Goal: Find specific page/section: Find specific page/section

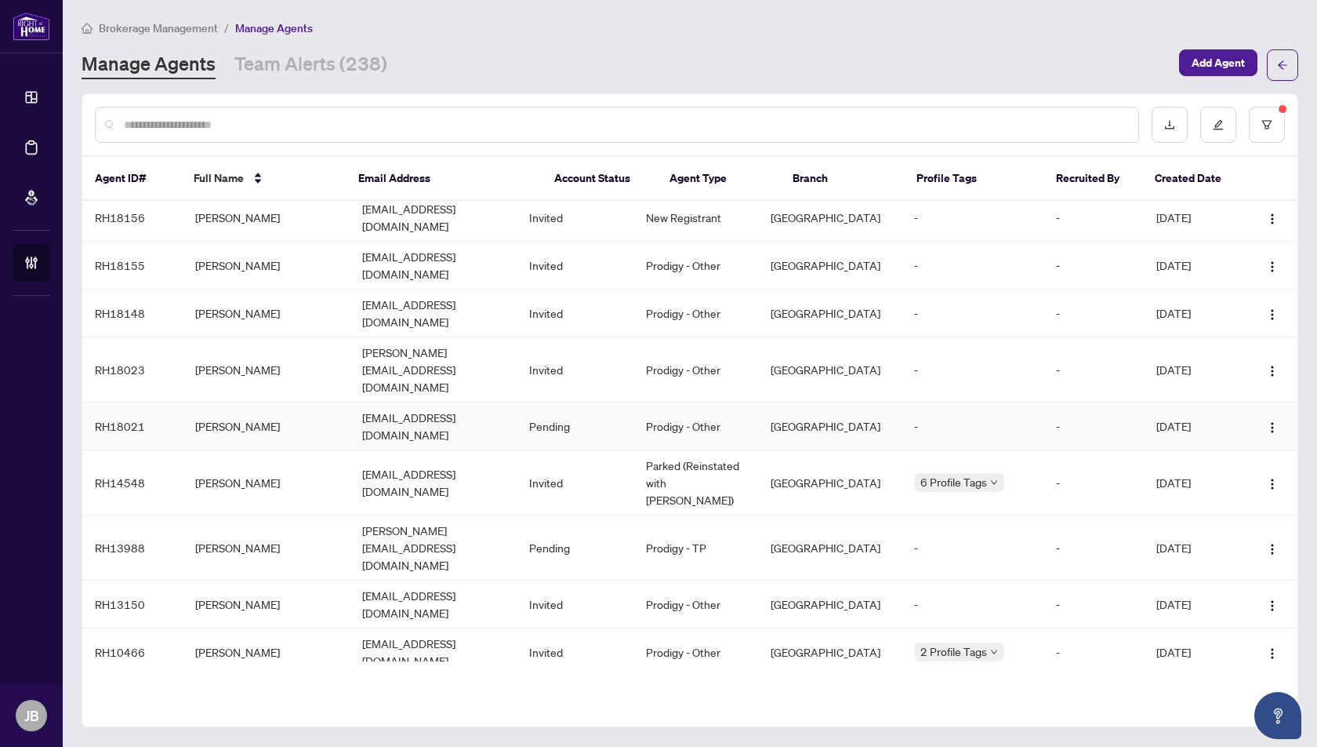
scroll to position [113, 0]
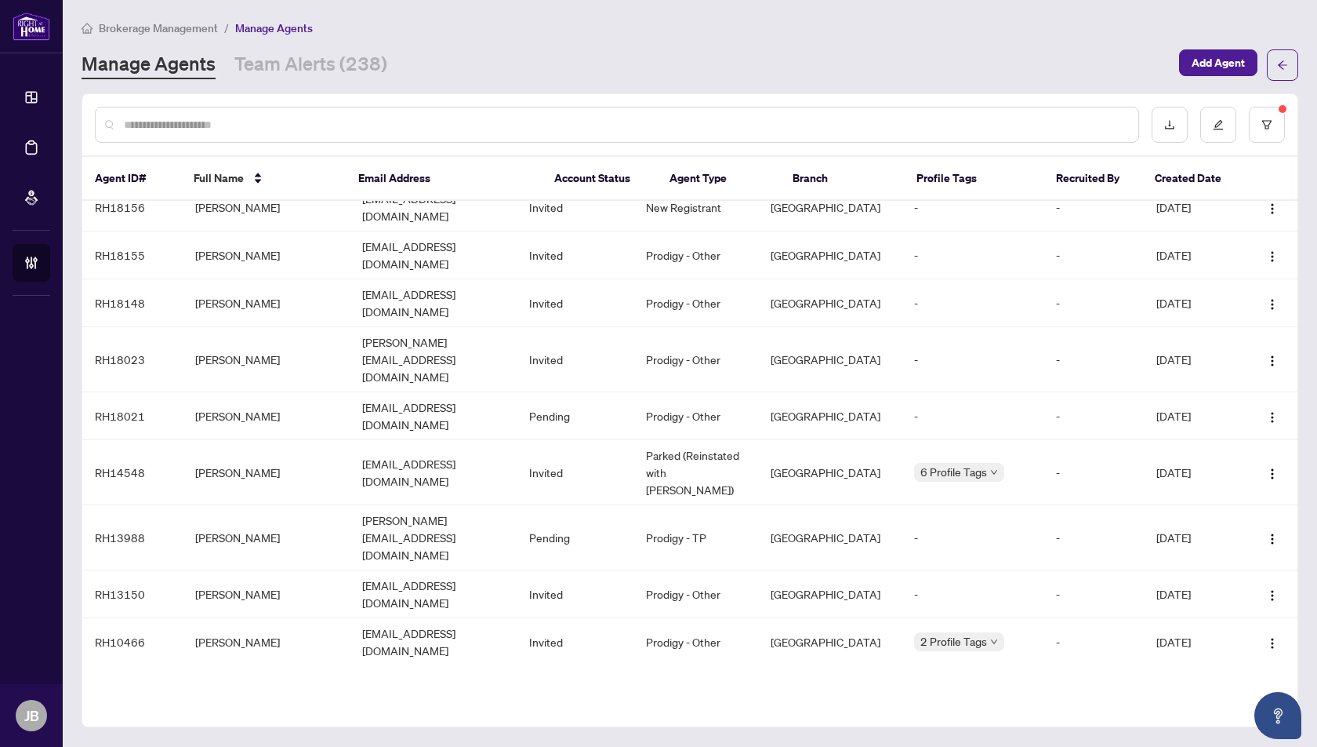
click at [222, 731] on td "[PERSON_NAME]" at bounding box center [266, 755] width 167 height 48
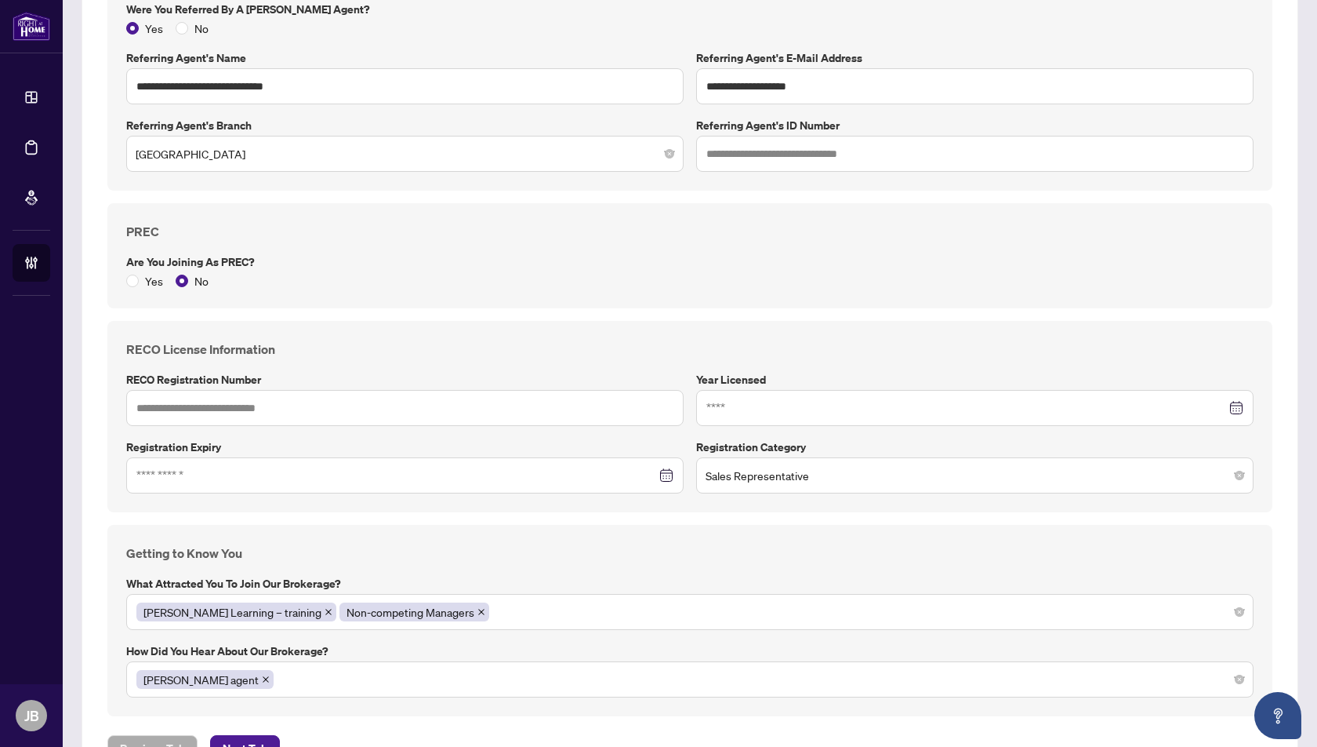
scroll to position [994, 0]
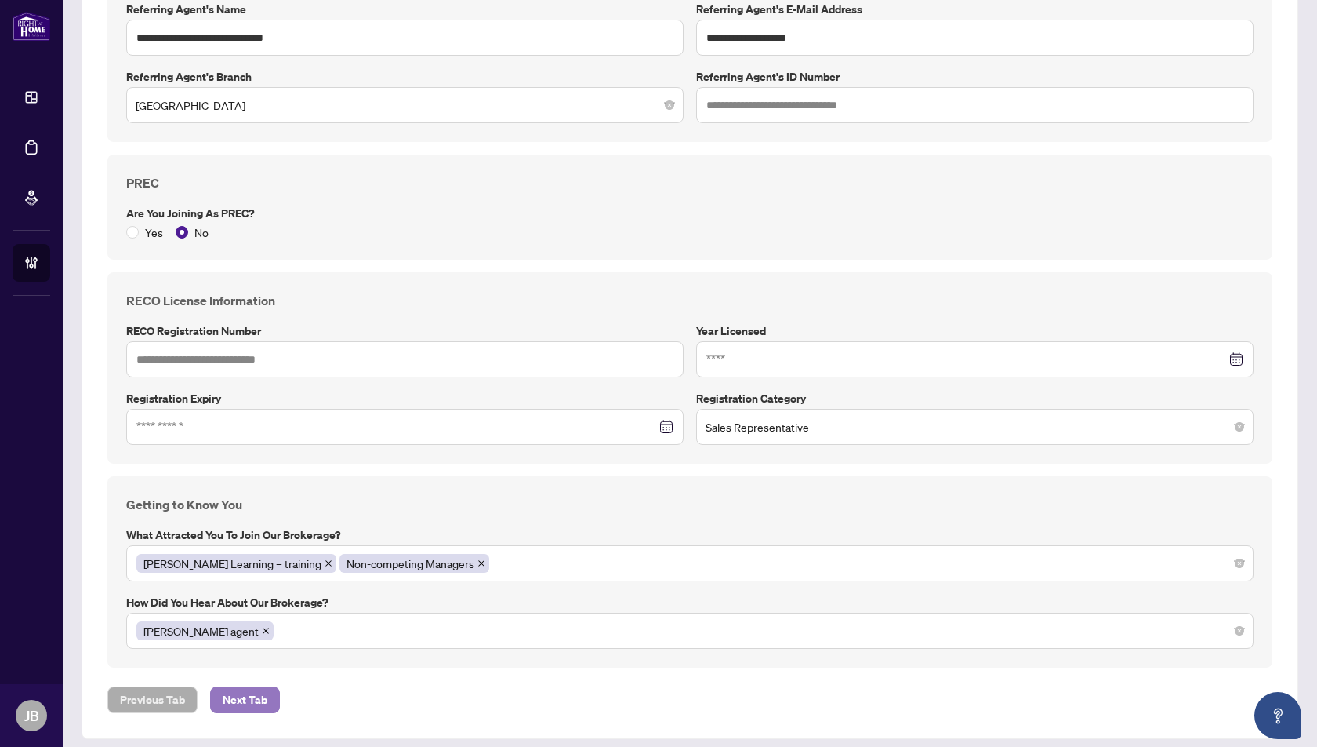
click at [243, 690] on span "Next Tab" at bounding box center [245, 699] width 45 height 25
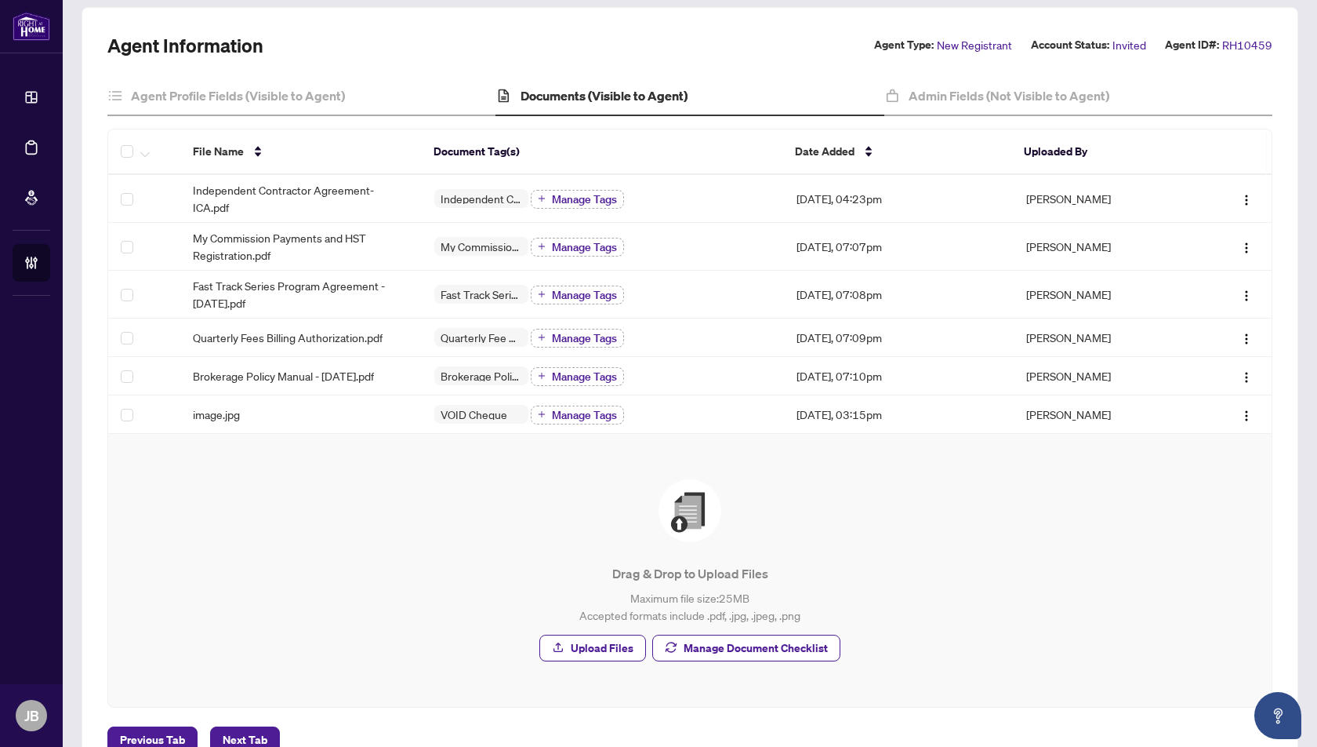
scroll to position [123, 0]
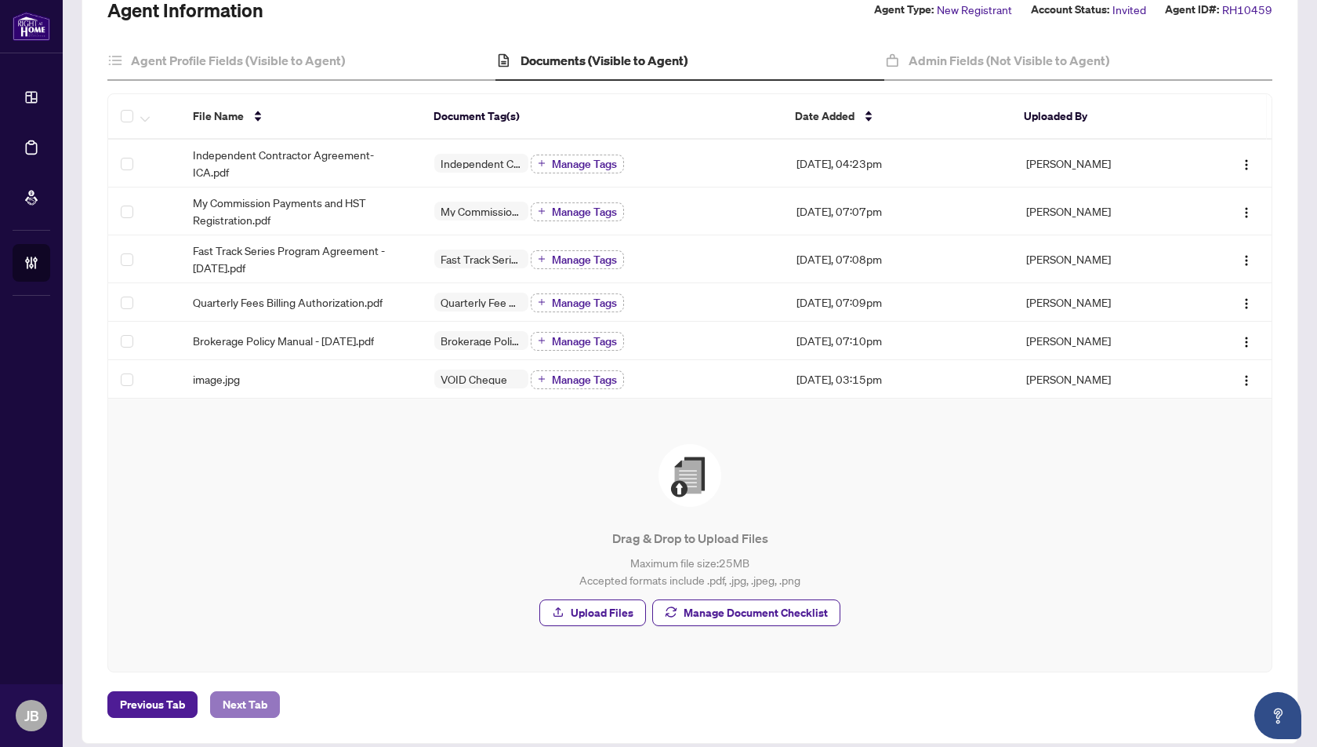
click at [236, 692] on span "Next Tab" at bounding box center [245, 704] width 45 height 25
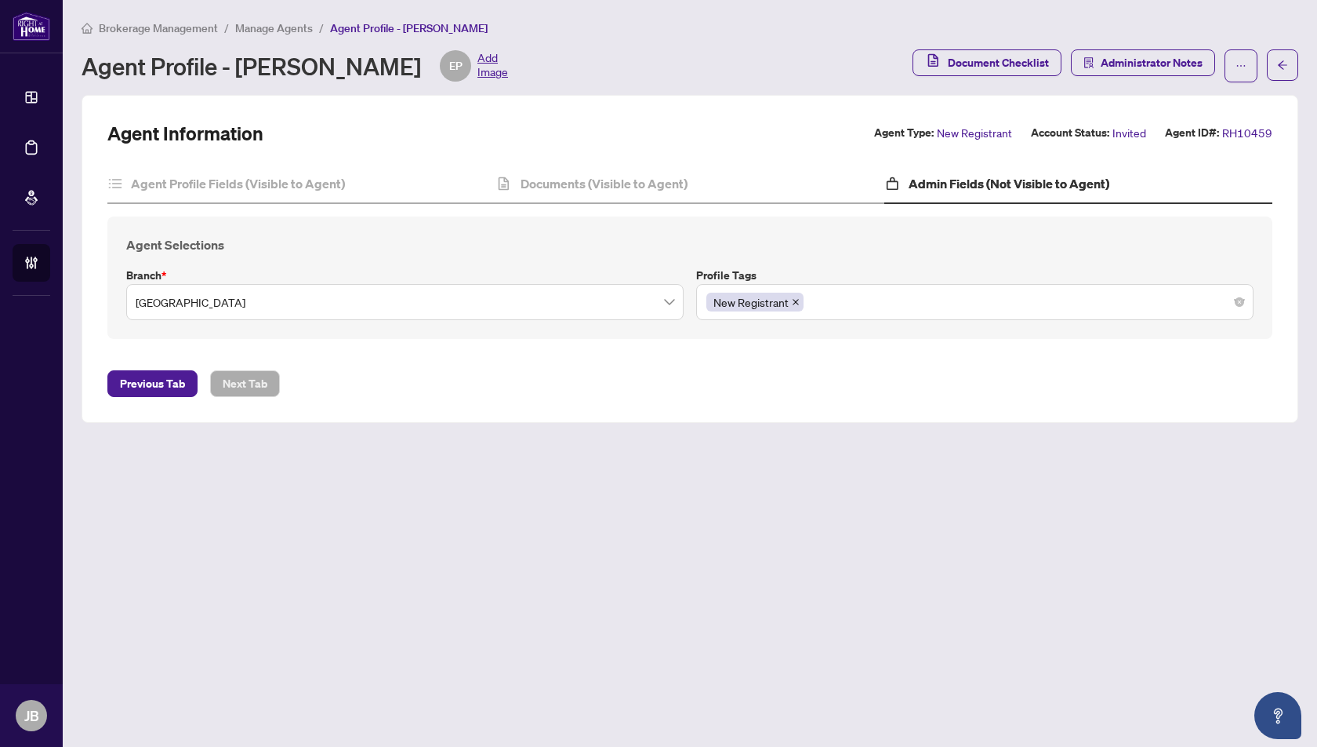
click at [260, 24] on span "Manage Agents" at bounding box center [274, 28] width 78 height 14
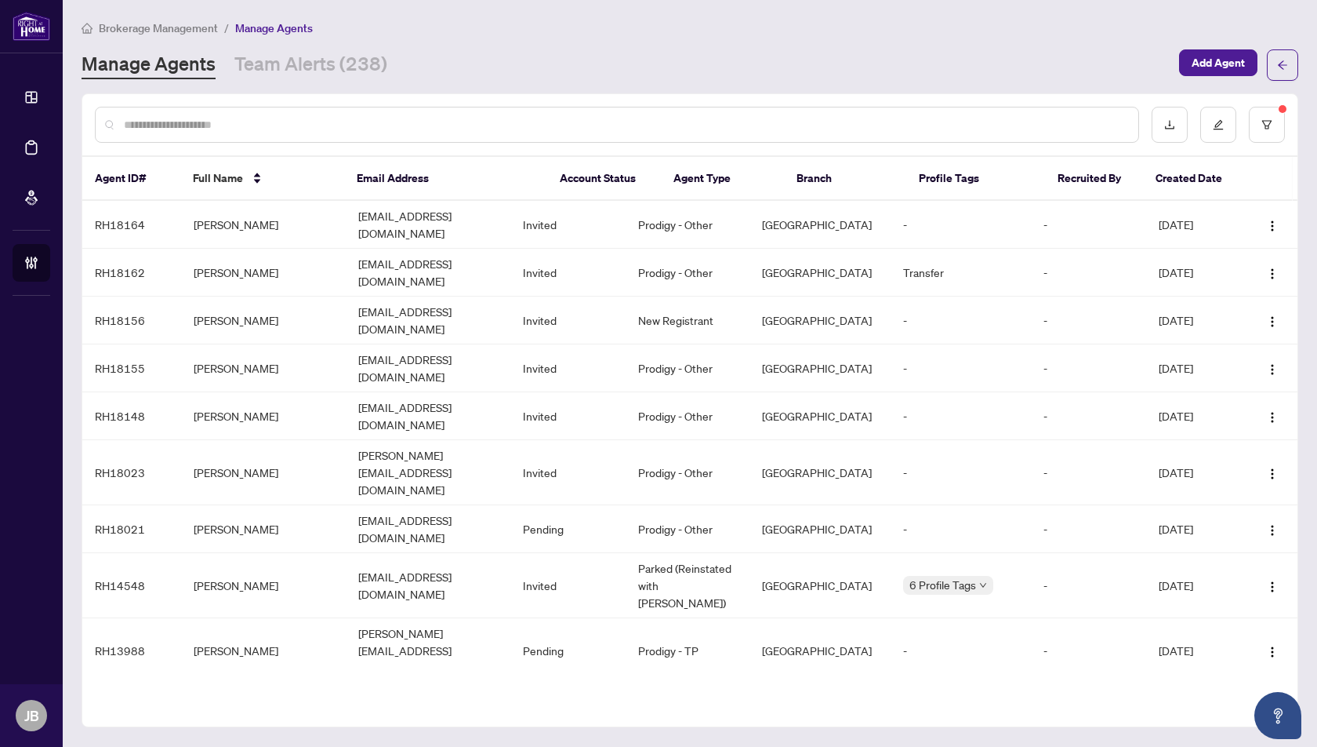
click at [197, 26] on span "Brokerage Management" at bounding box center [158, 28] width 119 height 14
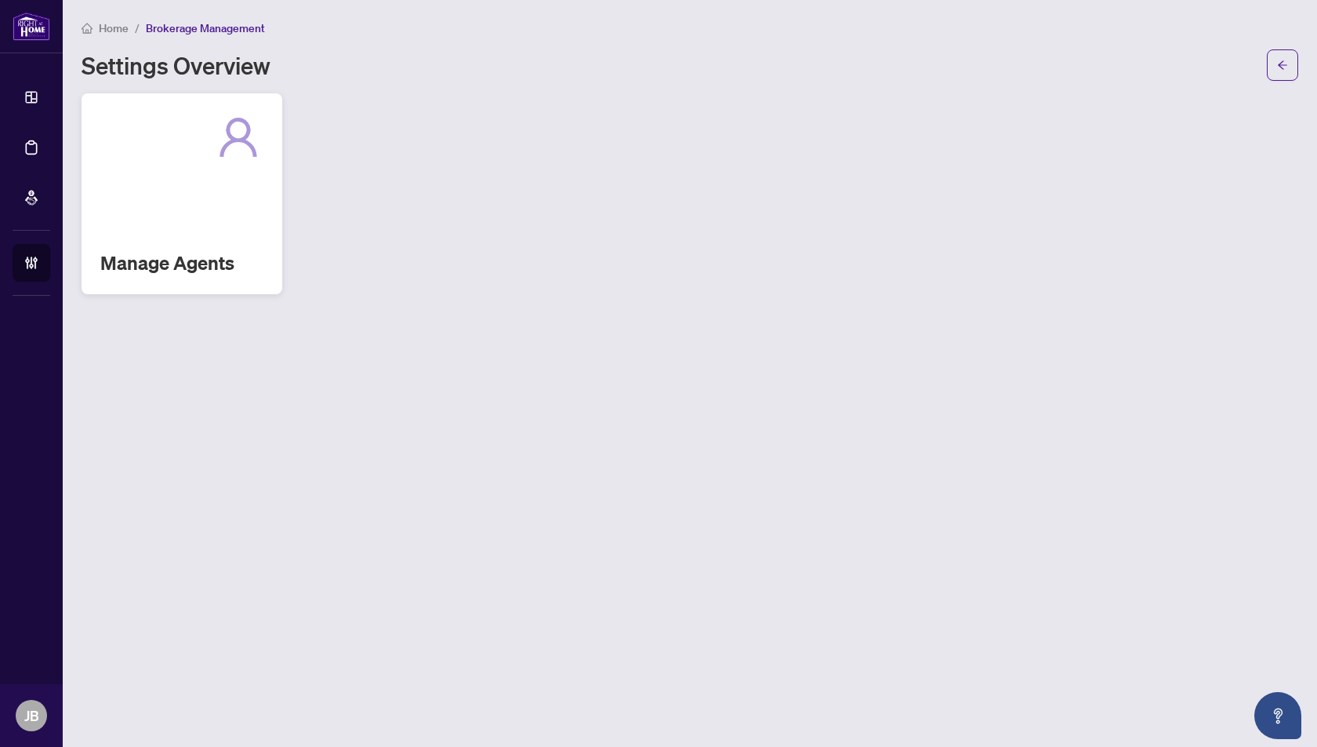
click at [267, 188] on div "Manage Agents" at bounding box center [182, 193] width 201 height 201
